Goal: Information Seeking & Learning: Learn about a topic

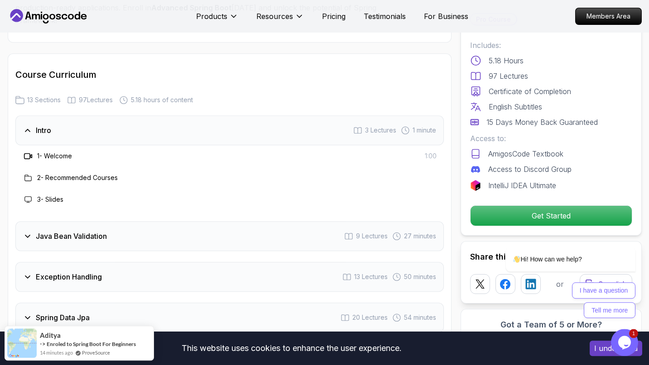
scroll to position [1200, 0]
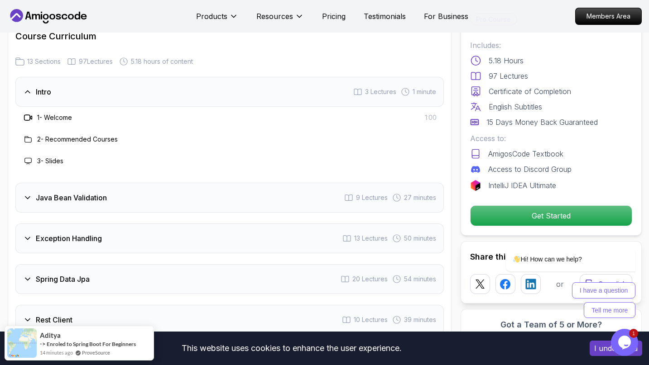
click at [102, 77] on div "Intro 3 Lectures 1 minute" at bounding box center [229, 92] width 428 height 30
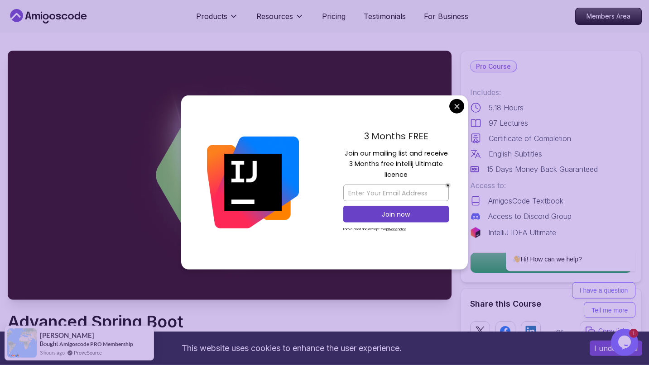
scroll to position [0, 0]
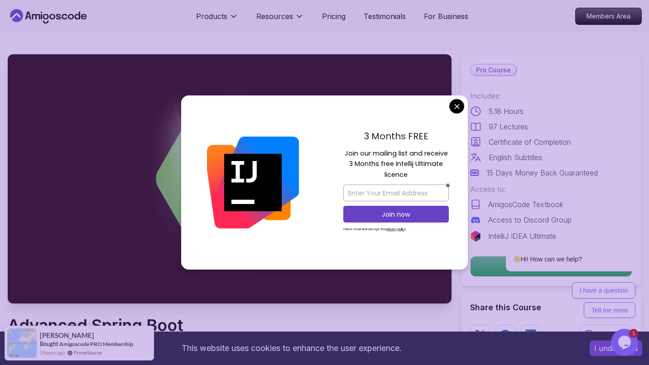
click at [447, 104] on div "3 Months FREE Join our mailing list and receive 3 Months free Intellij Ultimate…" at bounding box center [395, 183] width 143 height 175
click at [449, 102] on div "3 Months FREE Join our mailing list and receive 3 Months free Intellij Ultimate…" at bounding box center [395, 183] width 143 height 175
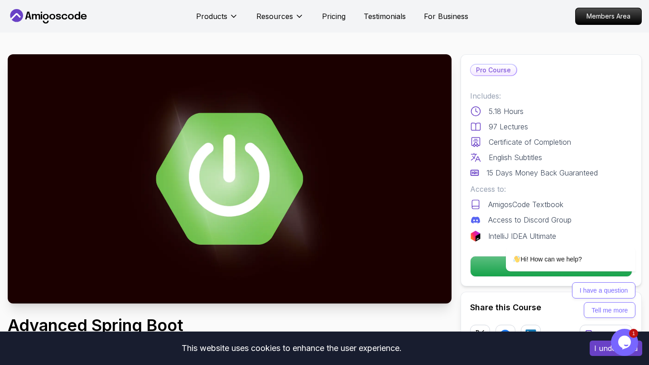
click at [486, 270] on div "Hi! How can we help?" at bounding box center [558, 259] width 153 height 25
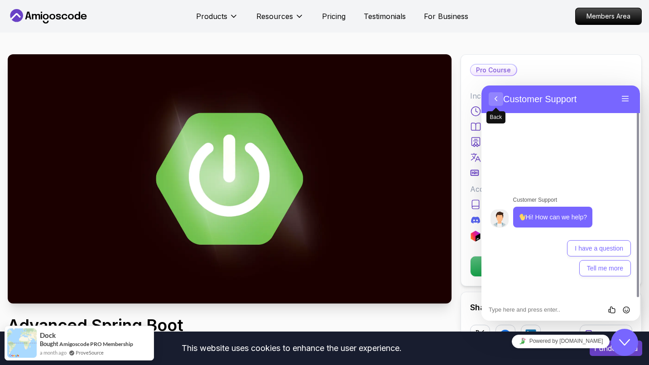
click at [495, 97] on button "Back" at bounding box center [495, 99] width 14 height 14
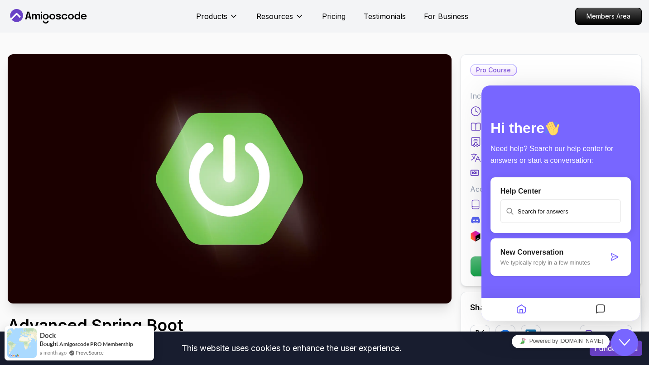
click at [372, 110] on img at bounding box center [230, 178] width 444 height 249
click at [621, 346] on icon "Close Chat This icon closes the chat window." at bounding box center [624, 342] width 11 height 11
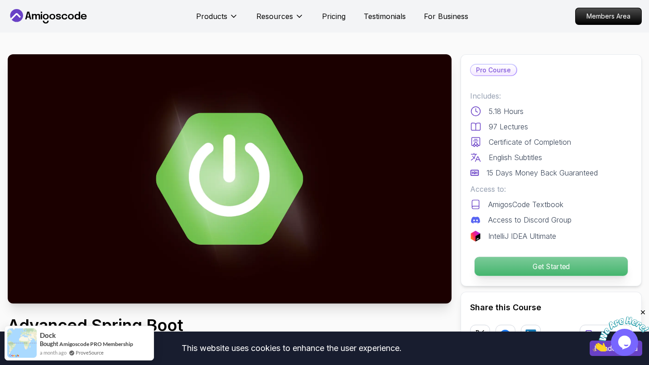
click at [559, 268] on p "Get Started" at bounding box center [550, 266] width 153 height 19
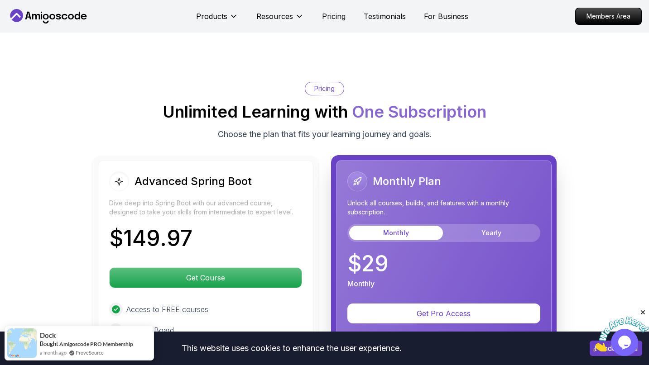
scroll to position [1845, 0]
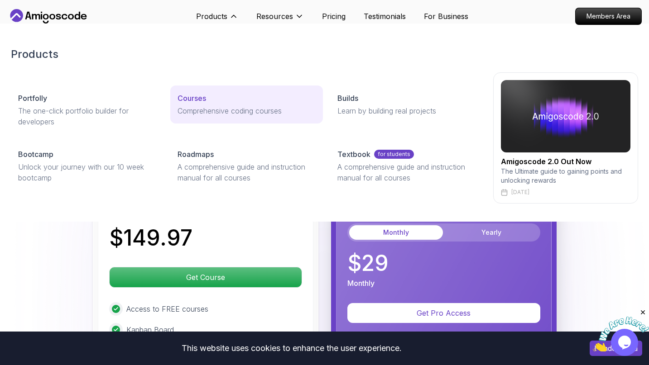
click at [194, 96] on p "Courses" at bounding box center [191, 98] width 29 height 11
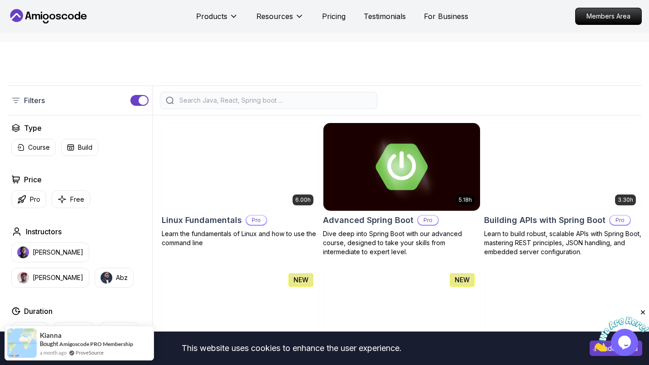
scroll to position [185, 0]
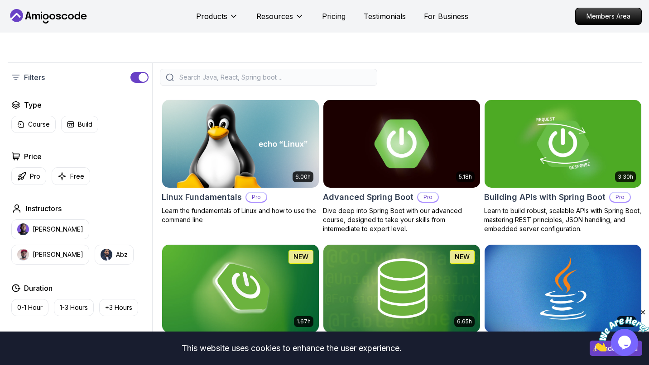
click at [371, 196] on h2 "Advanced Spring Boot" at bounding box center [368, 197] width 91 height 13
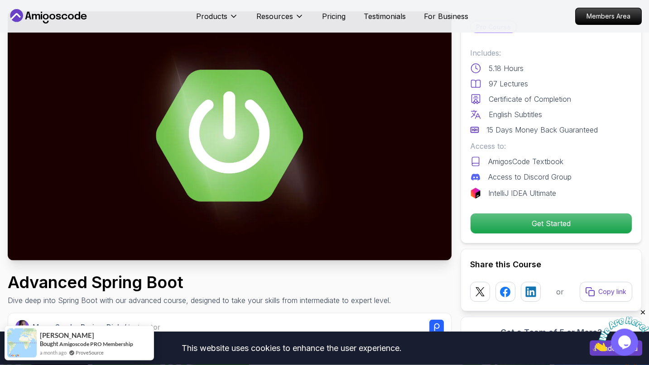
scroll to position [46, 0]
